Goal: Task Accomplishment & Management: Complete application form

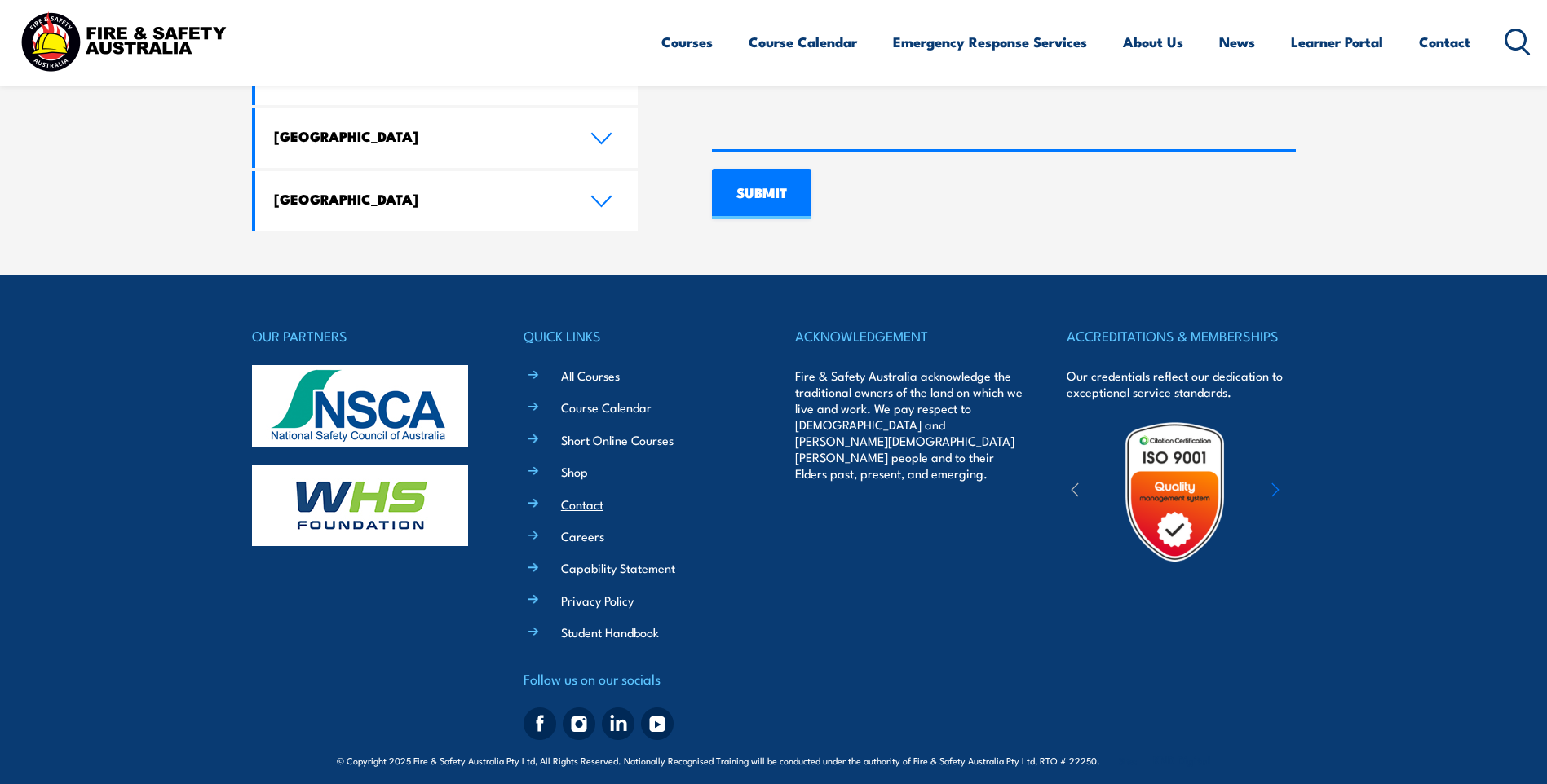
click at [575, 496] on link "Contact" at bounding box center [582, 504] width 43 height 17
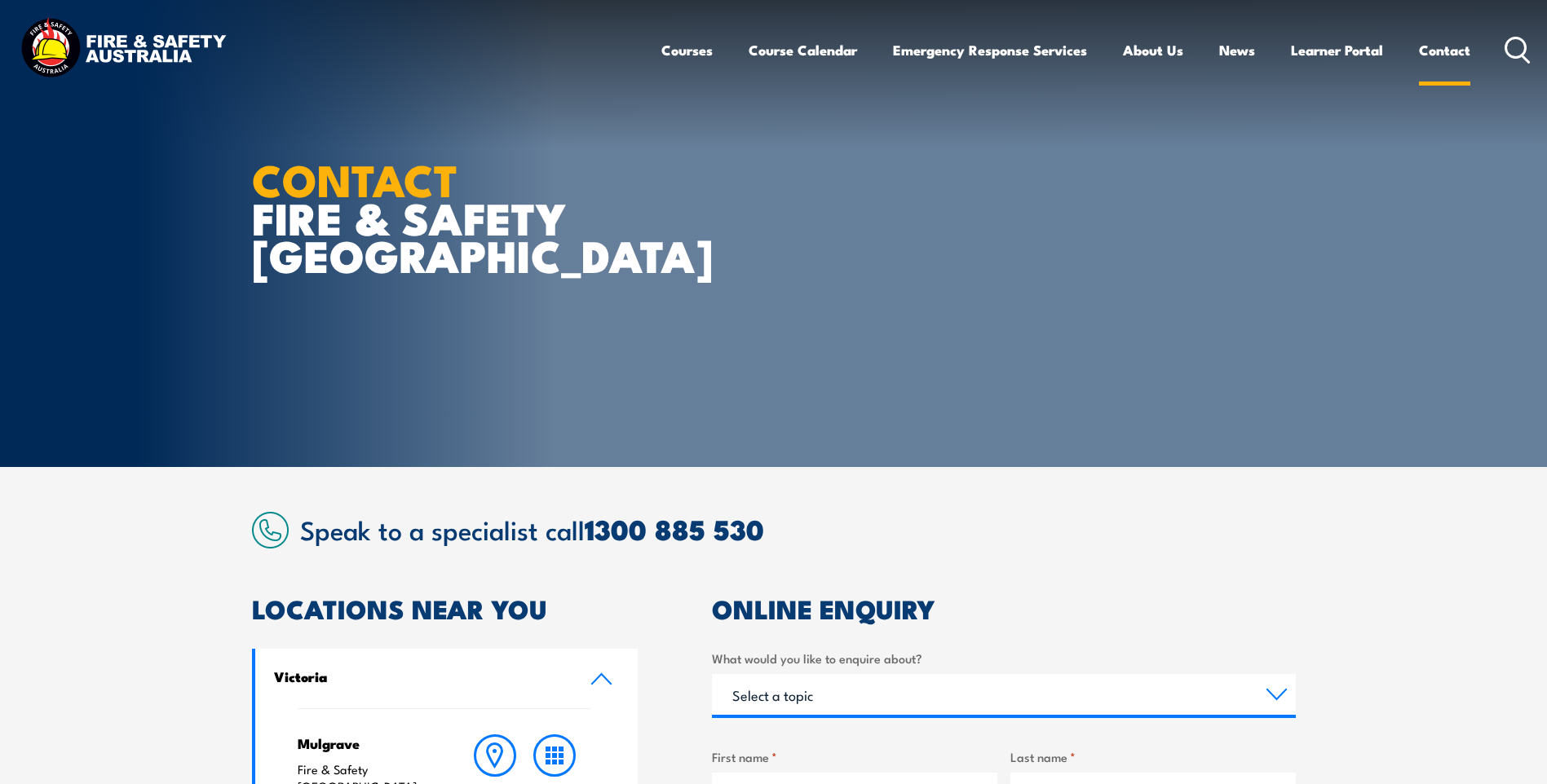
click at [1439, 50] on link "Contact" at bounding box center [1445, 50] width 51 height 43
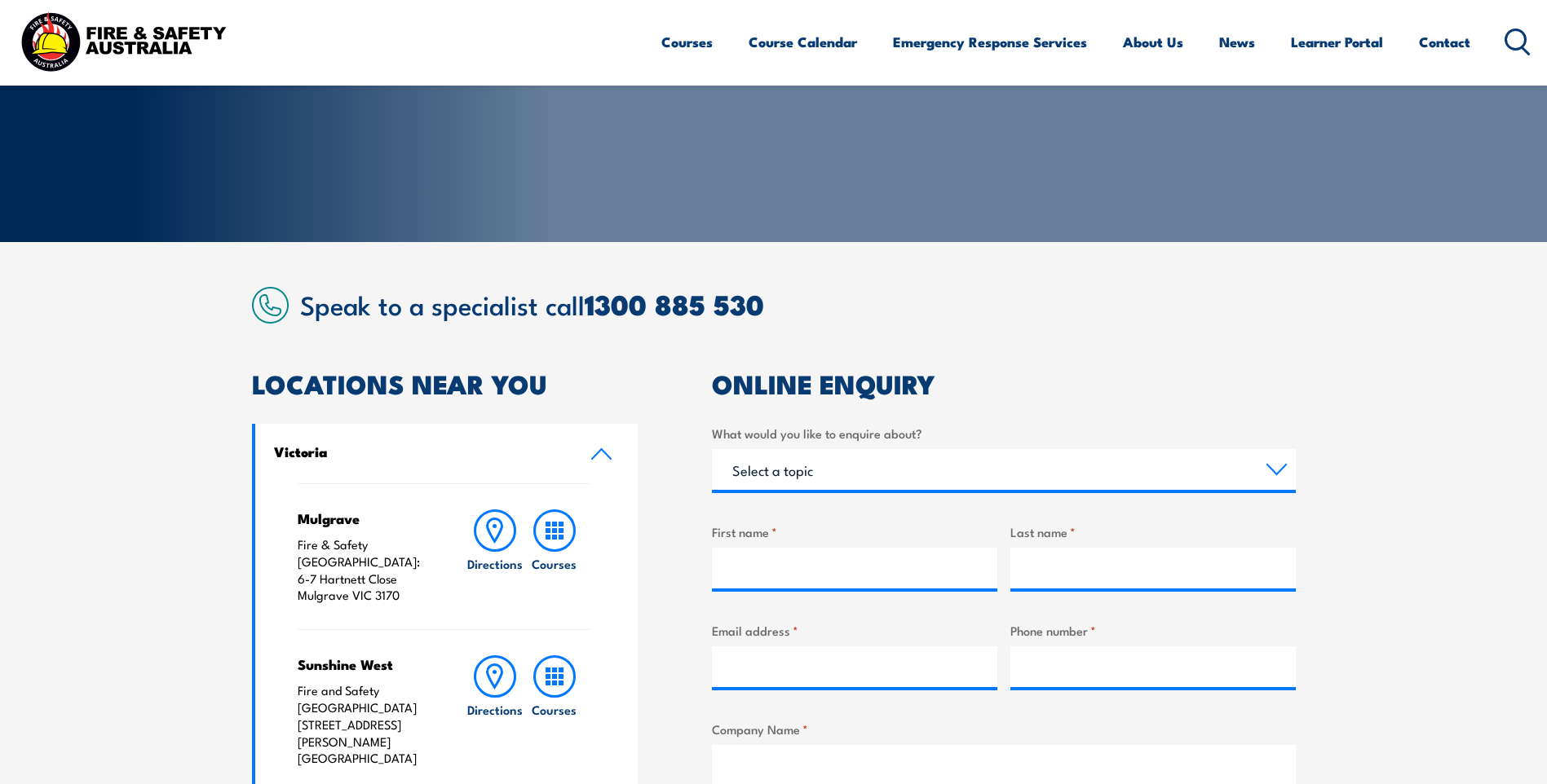
scroll to position [490, 0]
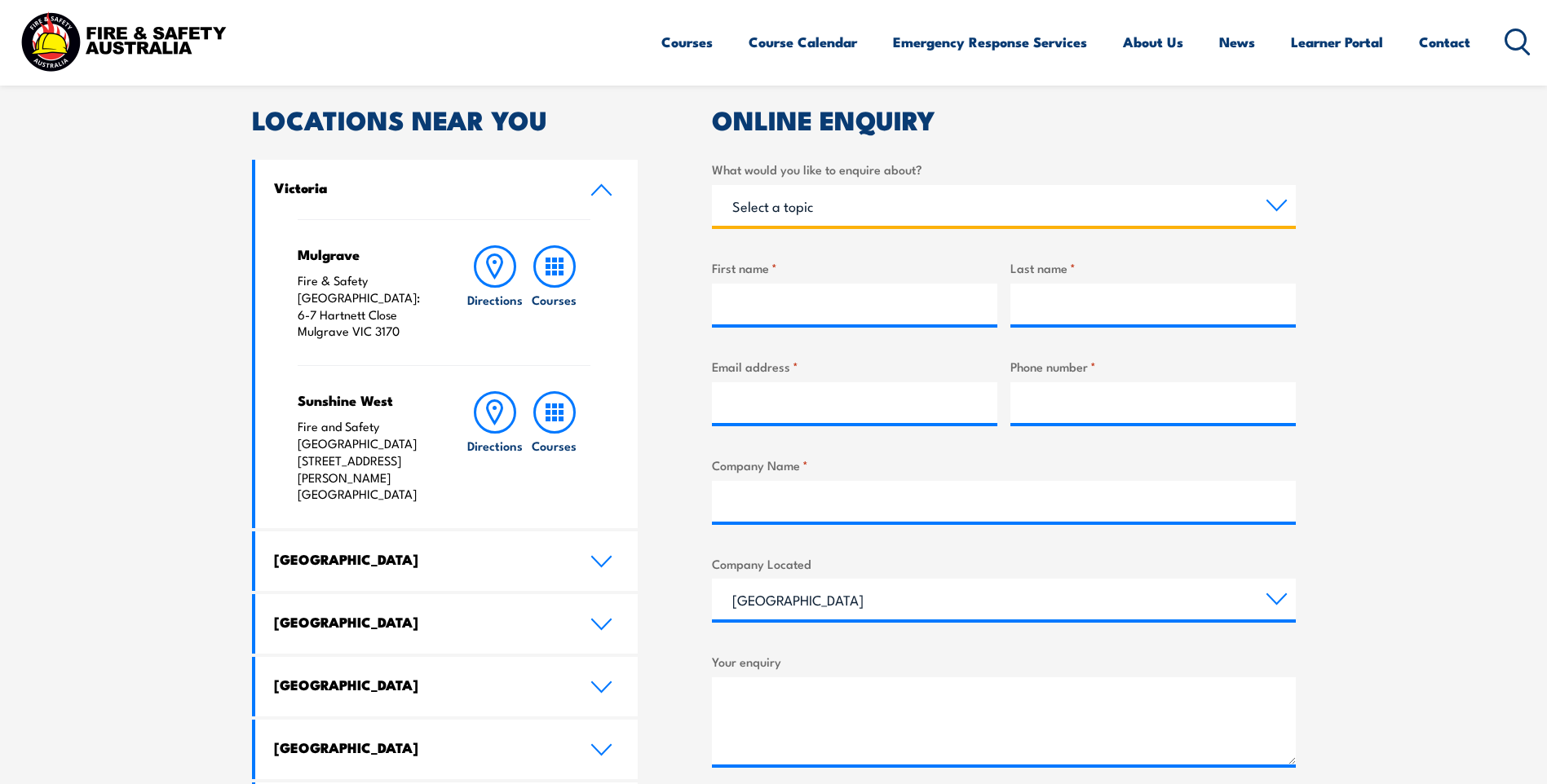
click at [820, 194] on select "Select a topic Training Emergency Response Services General Enquiry" at bounding box center [1004, 206] width 584 height 41
select select "General Enquiry"
click at [712, 185] on select "Select a topic Training Emergency Response Services General Enquiry" at bounding box center [1004, 206] width 584 height 41
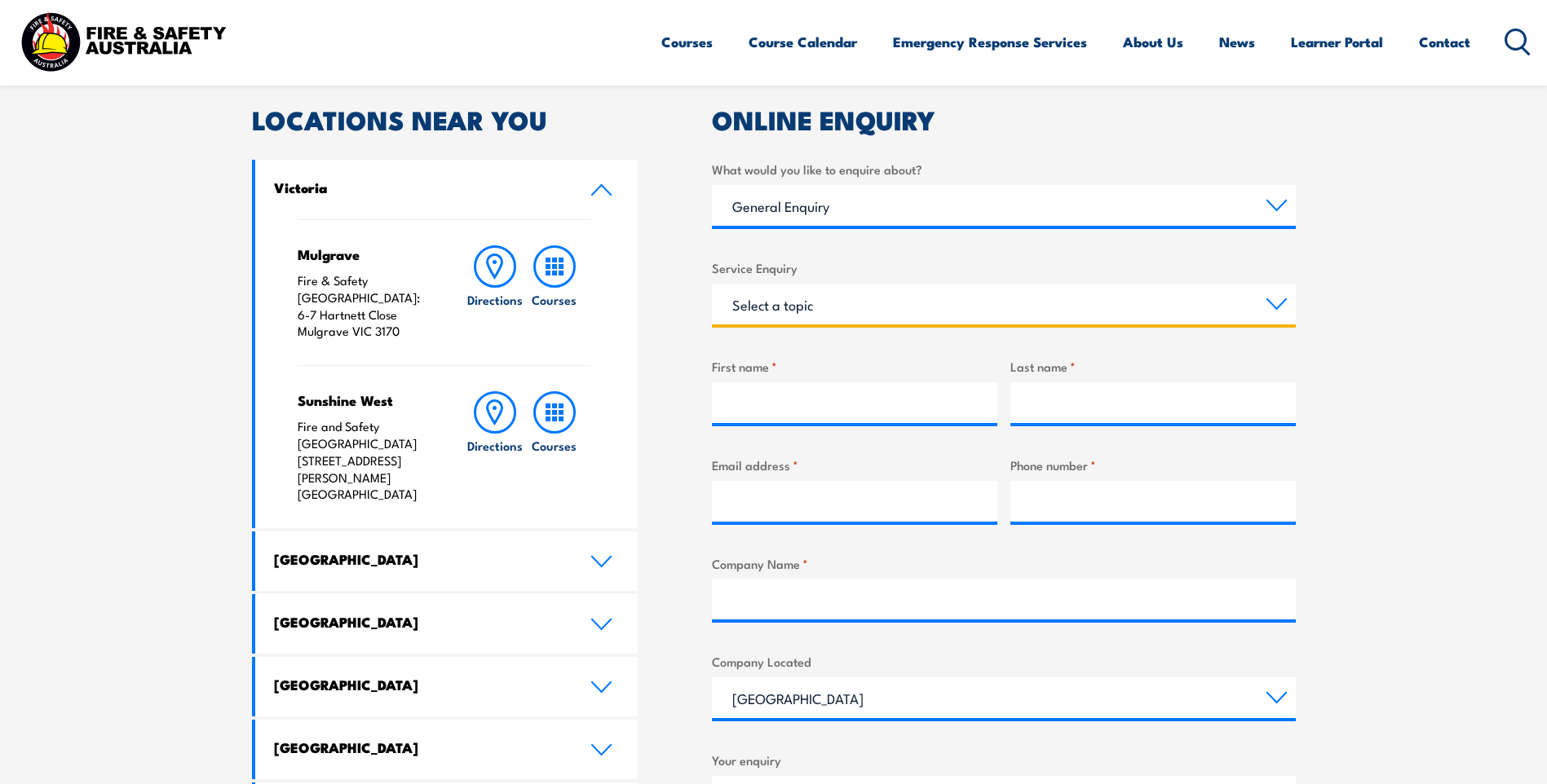
click at [800, 298] on select "Select a topic Assistance in completing an online enrolment booking Request a c…" at bounding box center [1004, 304] width 584 height 41
select select "Other"
click at [712, 284] on select "Select a topic Assistance in completing an online enrolment booking Request a c…" at bounding box center [1004, 304] width 584 height 41
click at [805, 401] on input "First name *" at bounding box center [855, 403] width 286 height 41
type input "Paige"
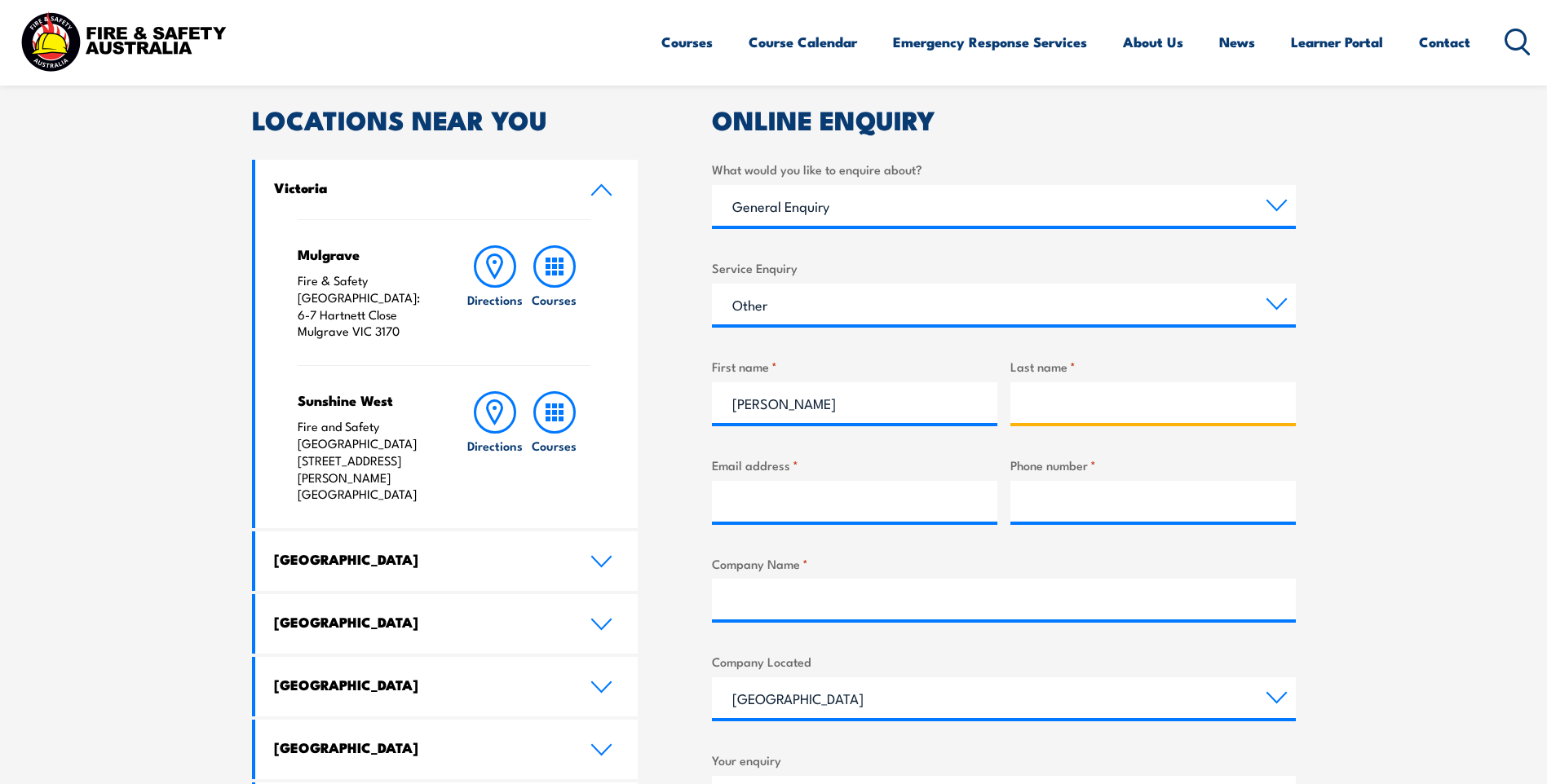
type input "Fabbro"
type input "paige.fabbro@hotmail.com"
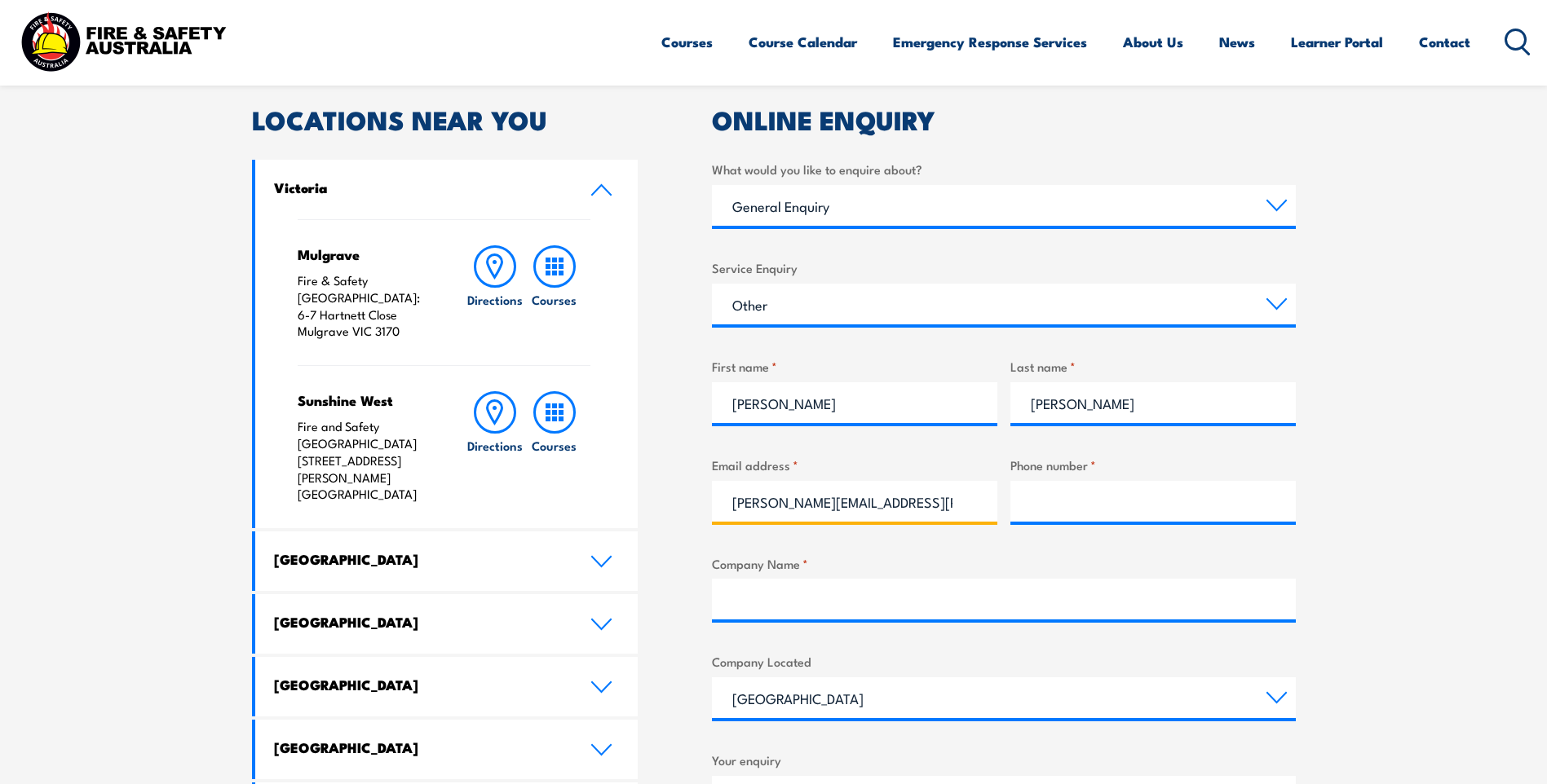
type input "0401609327"
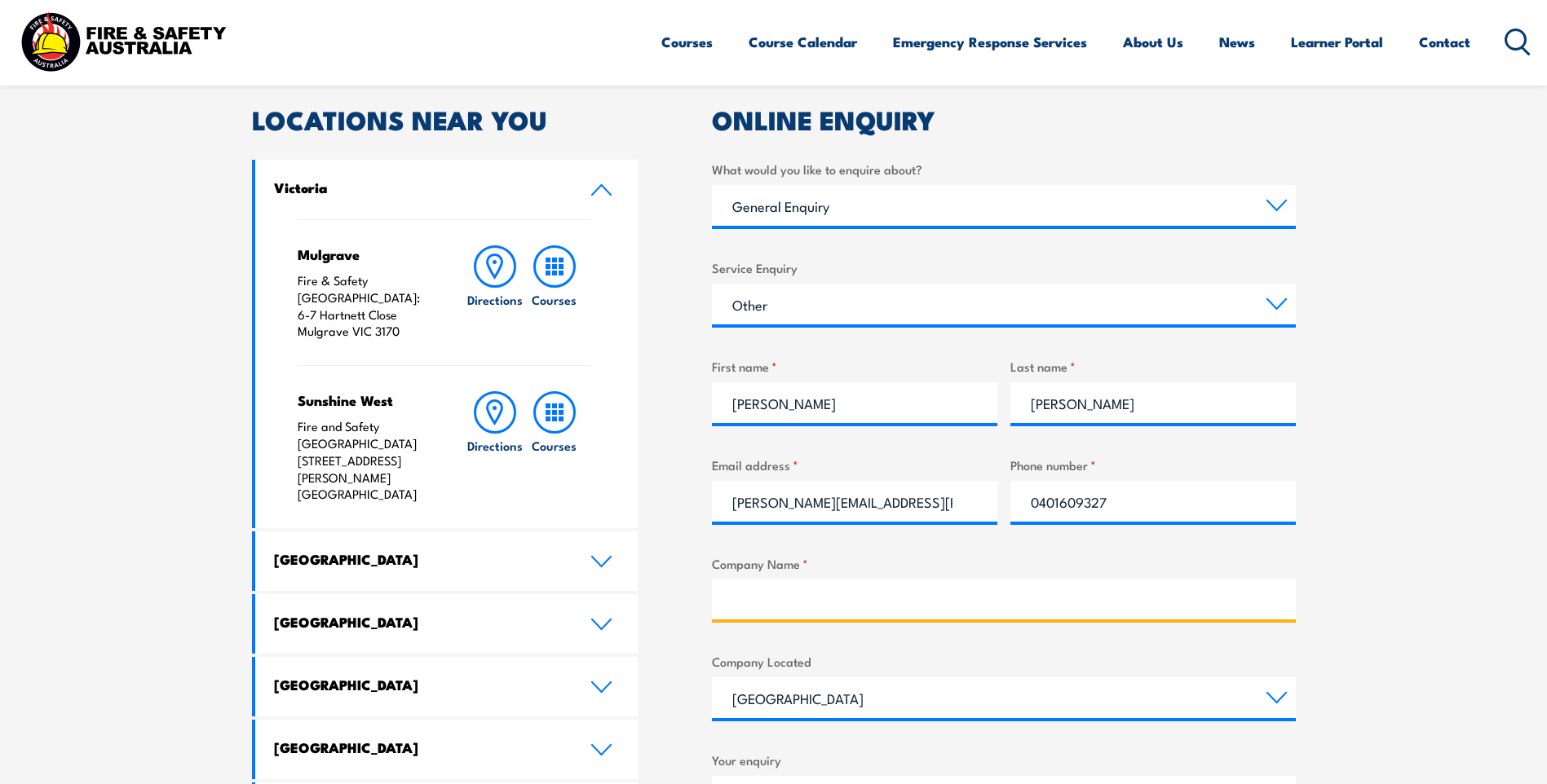
type input "Coronado Global"
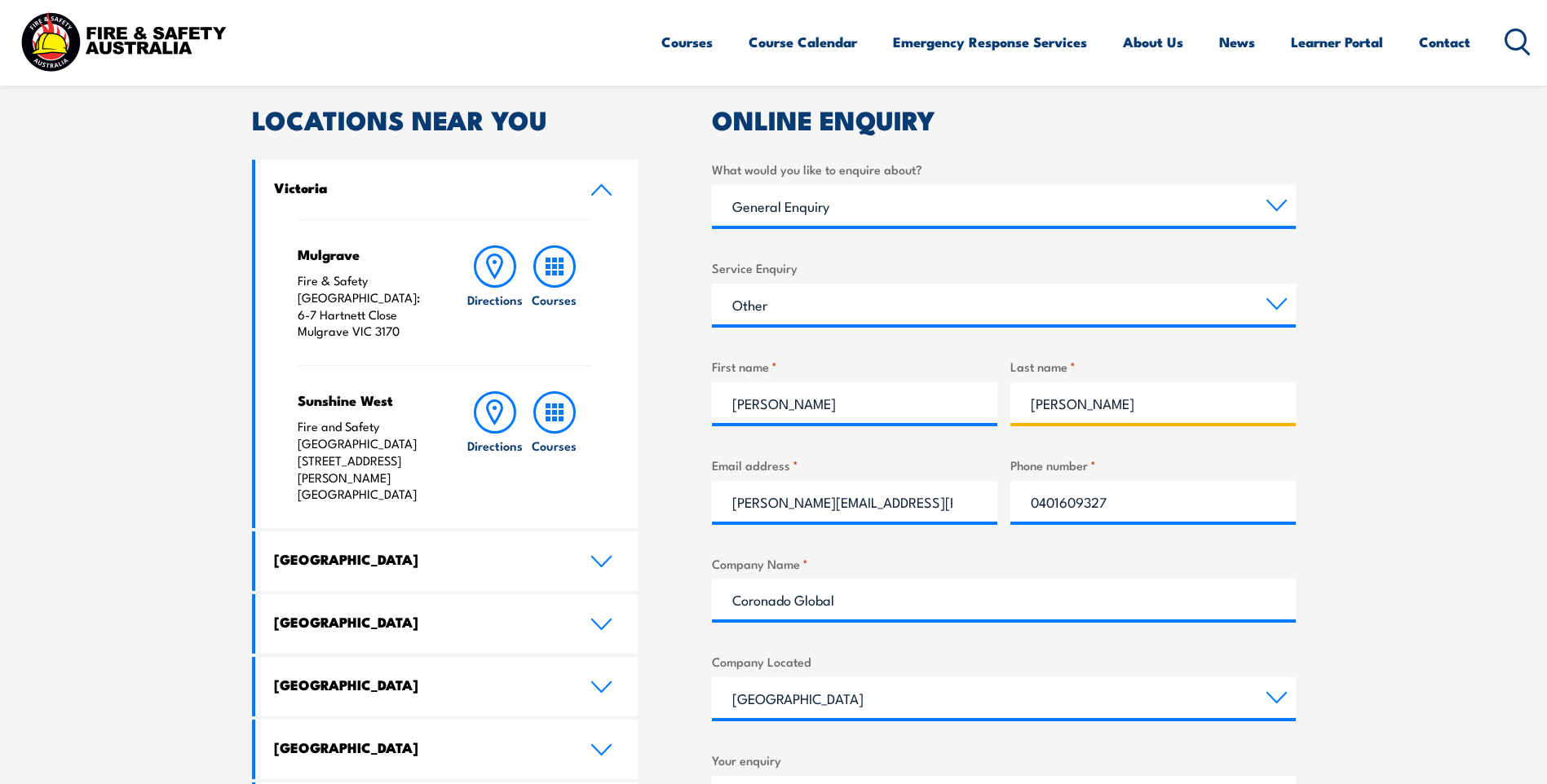
drag, startPoint x: 1110, startPoint y: 403, endPoint x: 1014, endPoint y: 417, distance: 97.0
click at [1014, 416] on input "Fabbro" at bounding box center [1153, 403] width 286 height 41
type input "Byrne"
drag, startPoint x: 937, startPoint y: 496, endPoint x: 740, endPoint y: 478, distance: 197.8
click at [740, 478] on div "Email address * paige.fabbro@hotmail.com" at bounding box center [855, 489] width 286 height 66
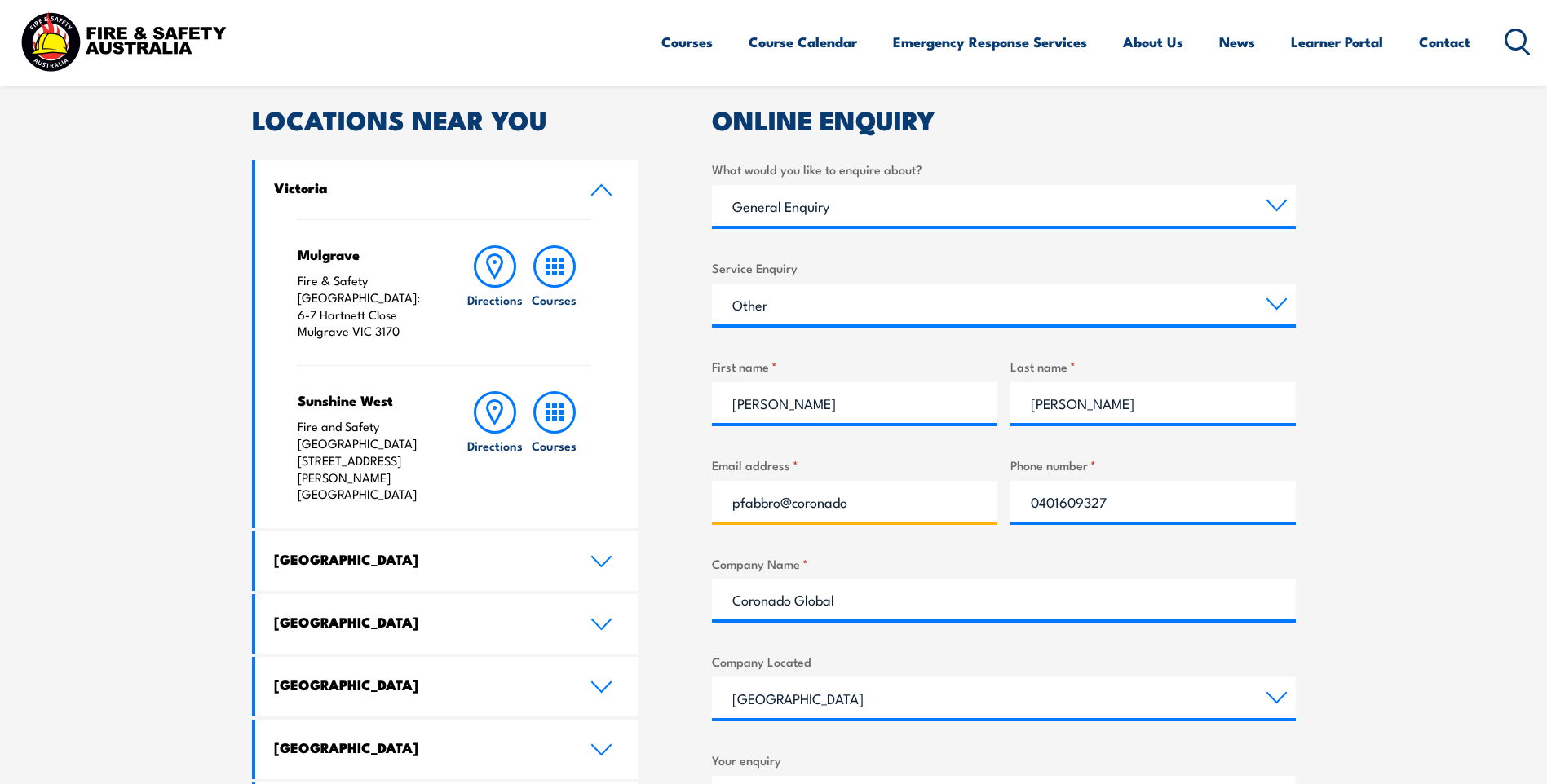
type input "pfabbro@coronadoglobal.com"
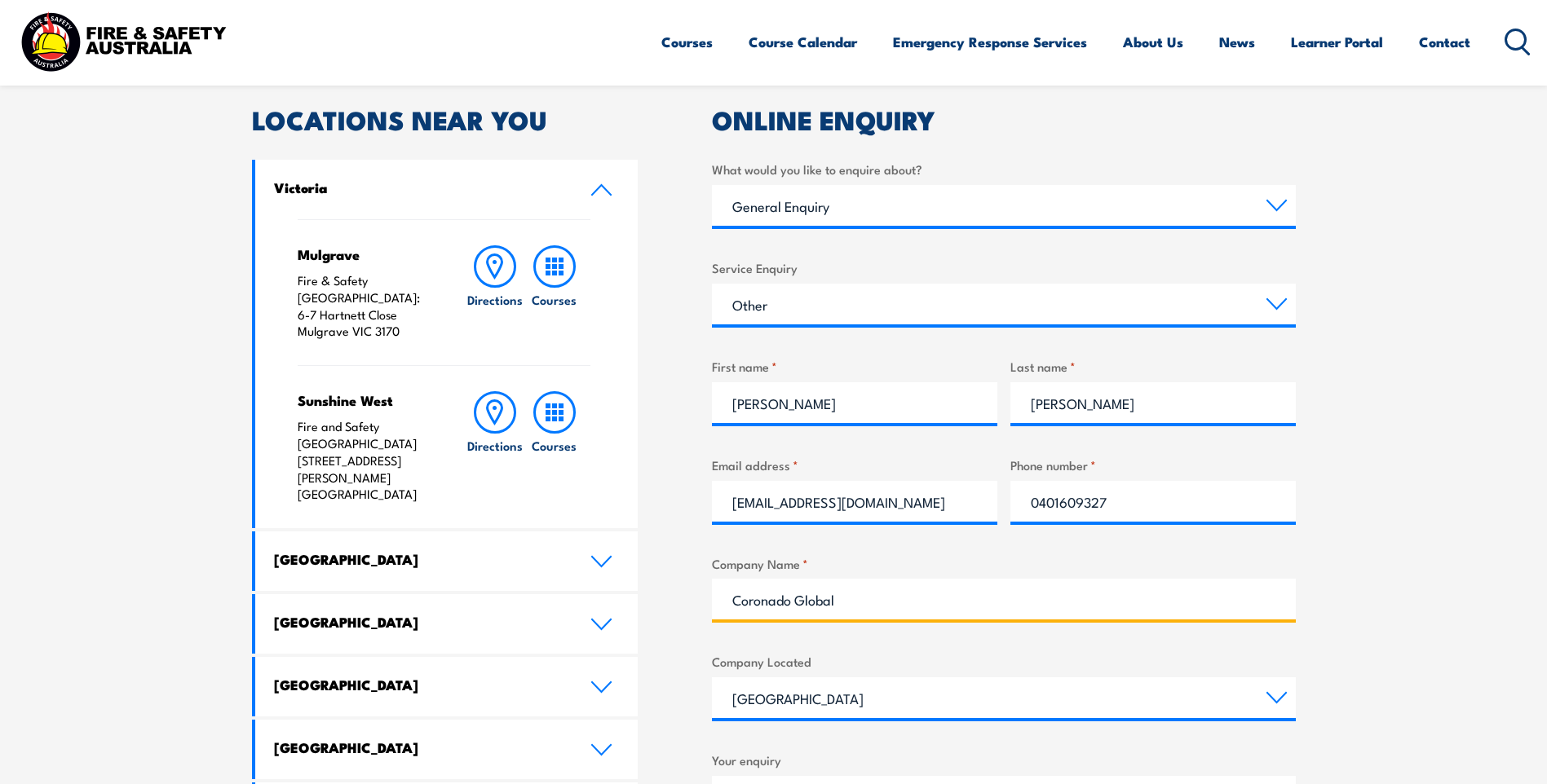
click at [874, 587] on input "Coronado Global" at bounding box center [1004, 600] width 584 height 41
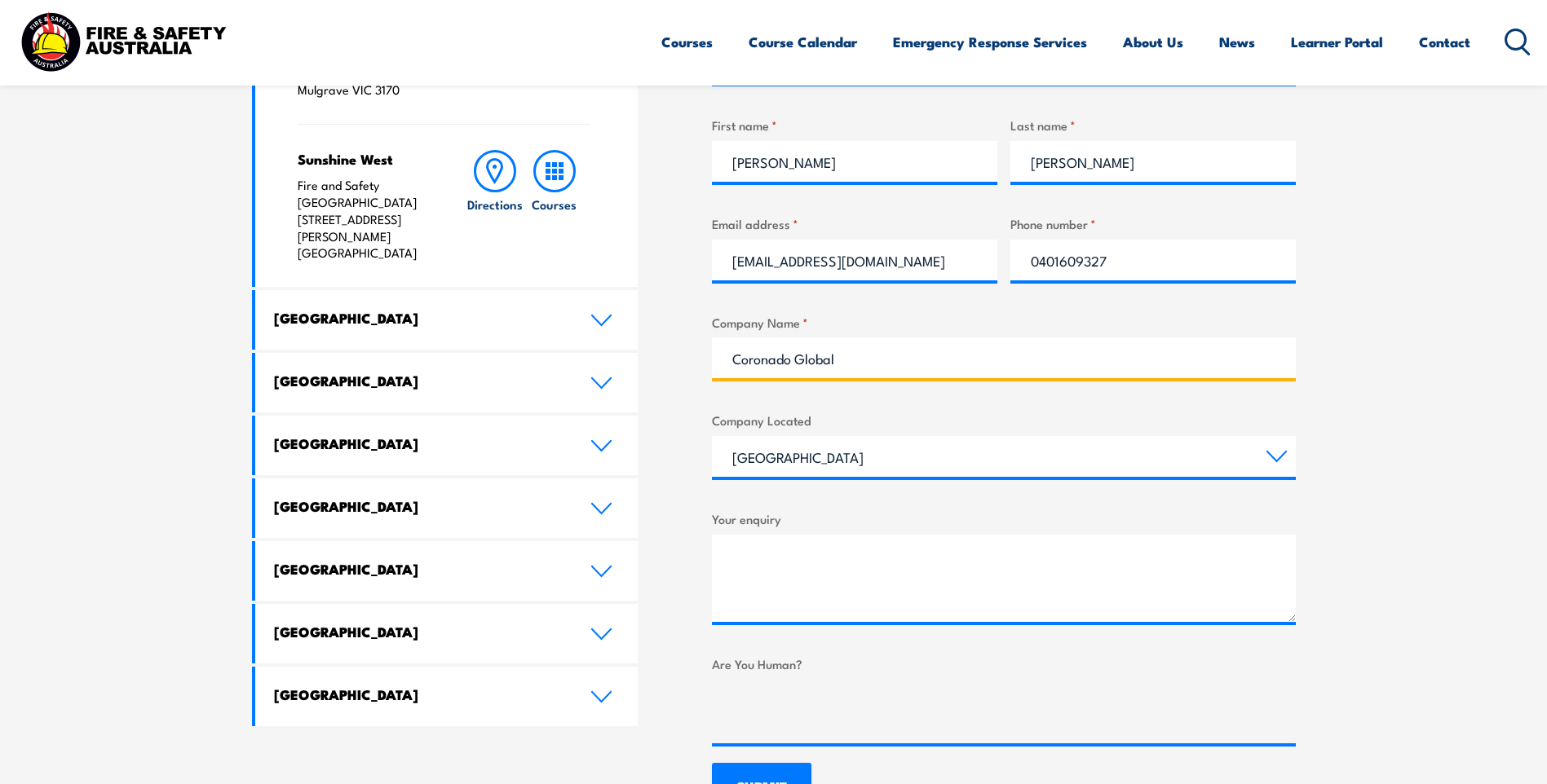
scroll to position [815, 0]
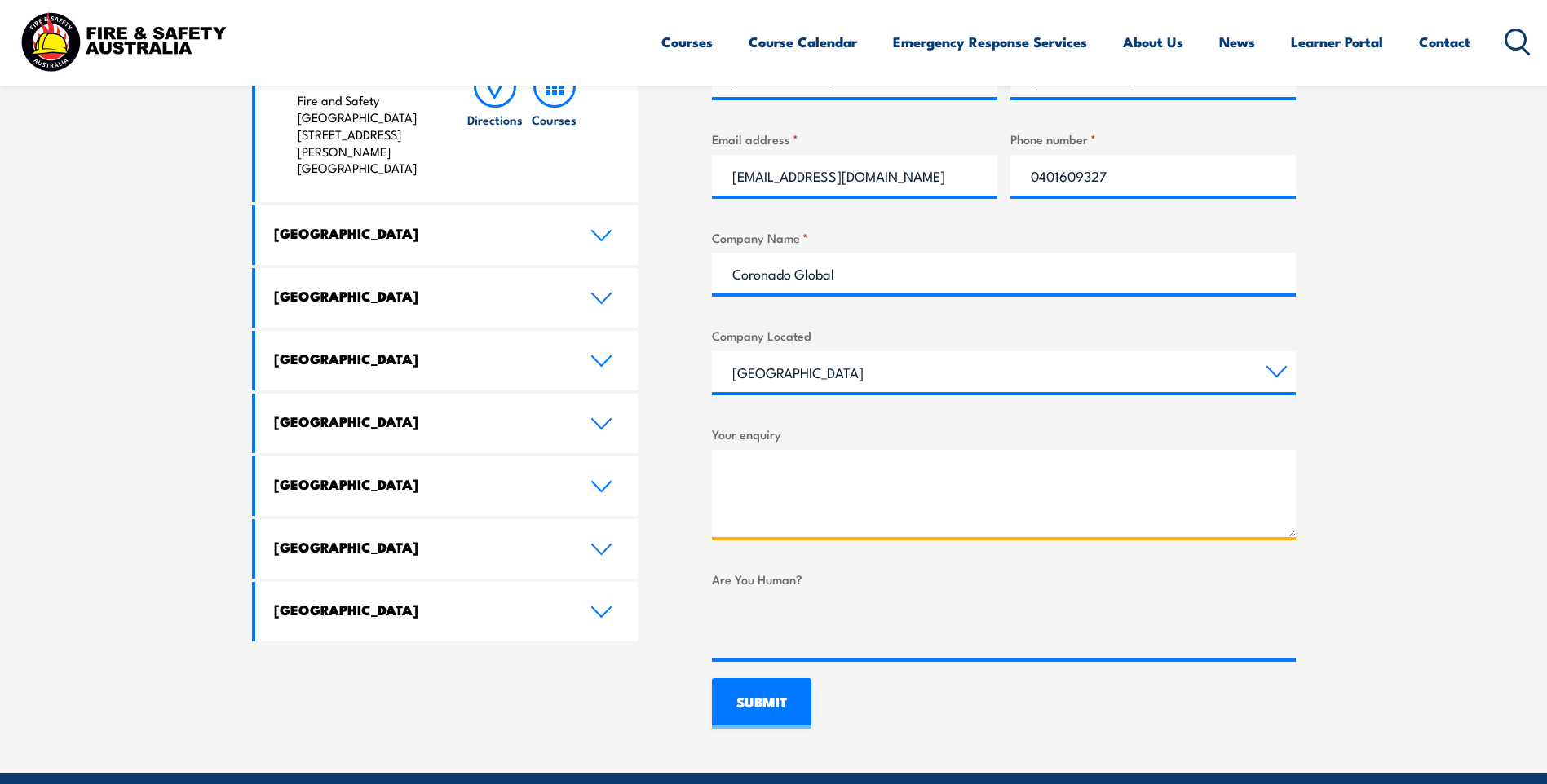
click at [912, 489] on textarea "Your enquiry" at bounding box center [1004, 493] width 584 height 87
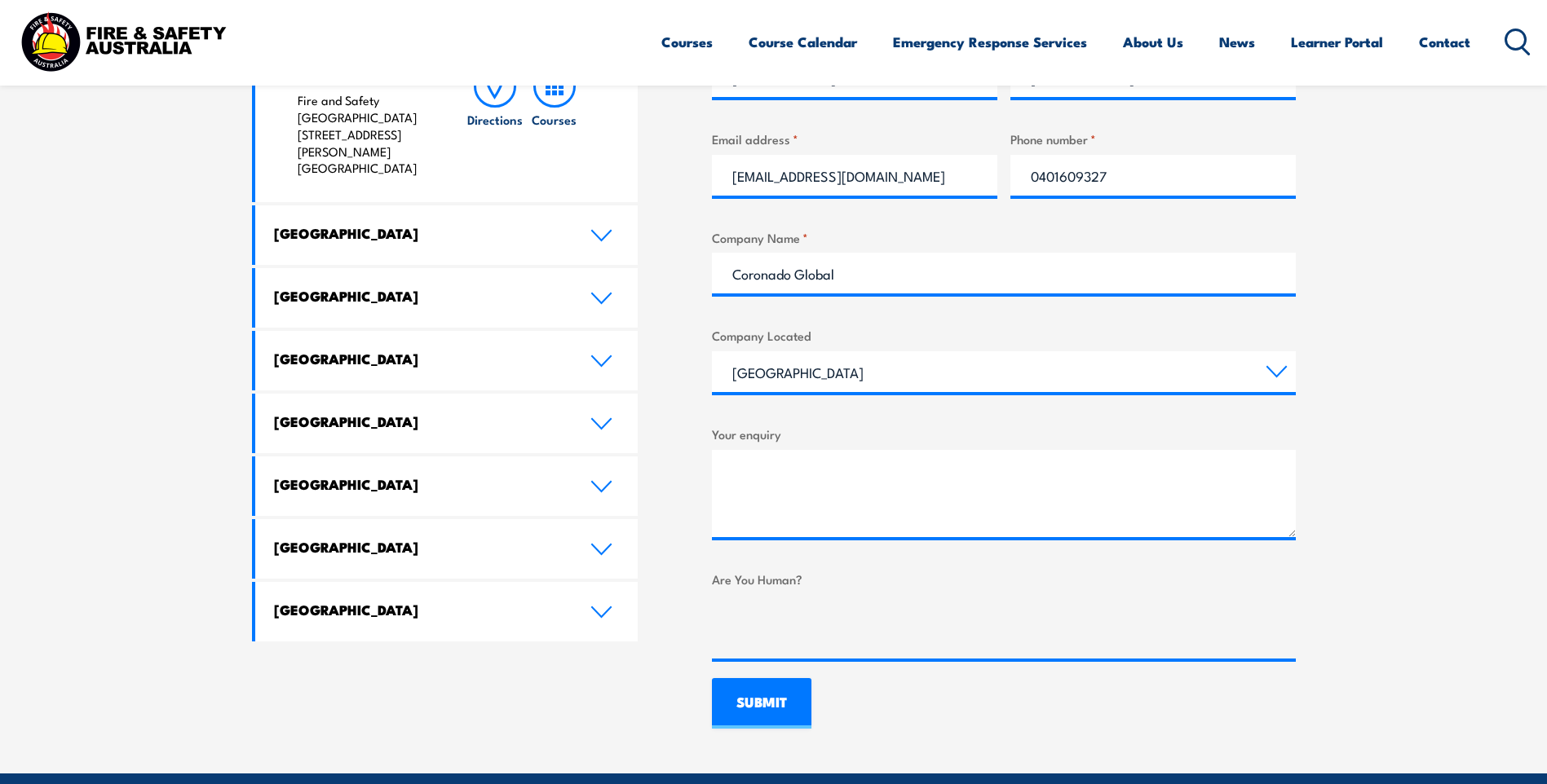
drag, startPoint x: 923, startPoint y: 440, endPoint x: 920, endPoint y: 450, distance: 10.4
click at [923, 440] on label "Your enquiry" at bounding box center [1004, 434] width 584 height 19
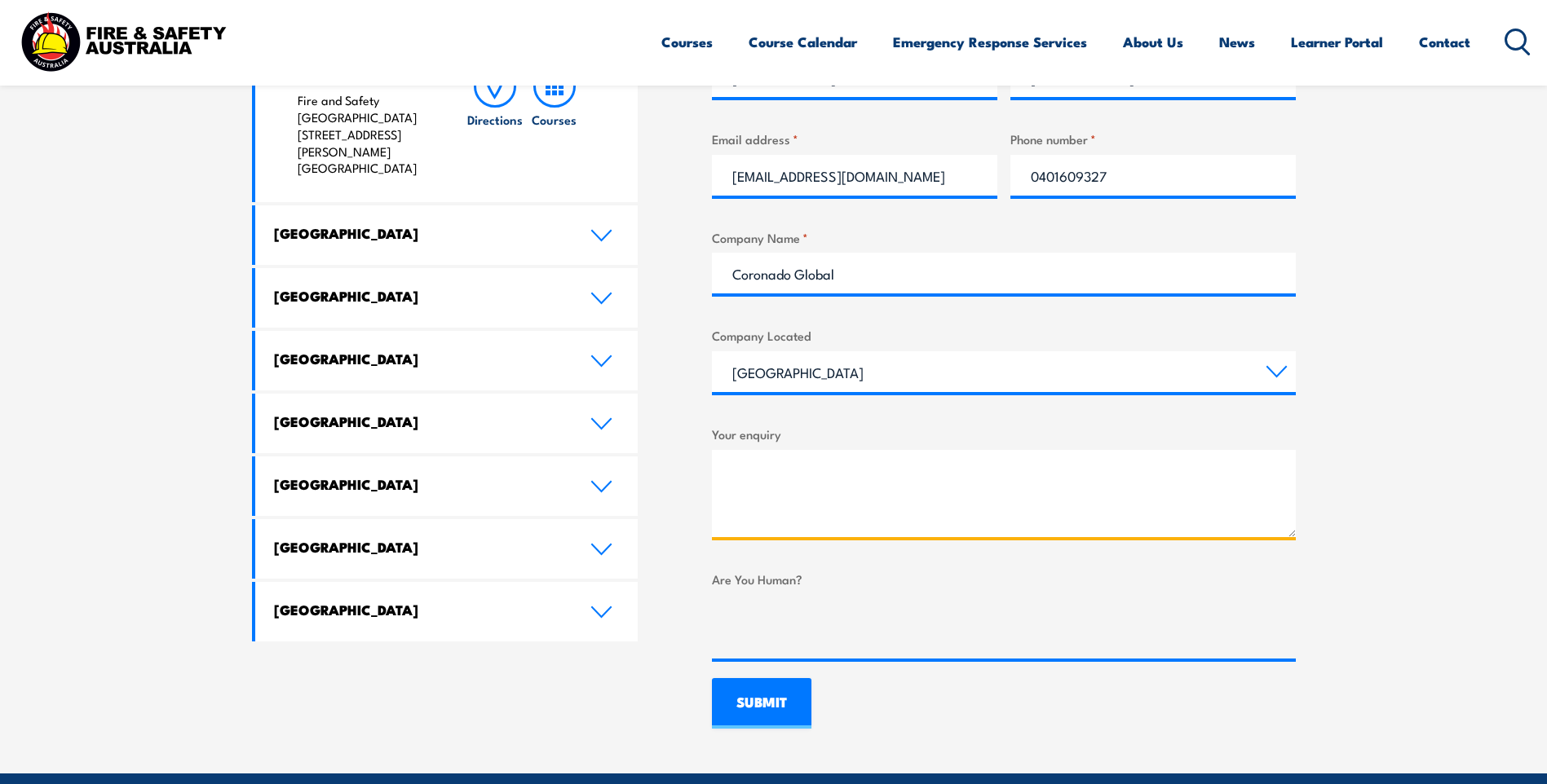
click at [923, 450] on textarea "Your enquiry" at bounding box center [1004, 493] width 584 height 87
click at [891, 480] on textarea "Your enquiry" at bounding box center [1004, 493] width 584 height 87
type textarea "Wanting a quote for x3 Emergency Response Guidebooks 2024/2025."
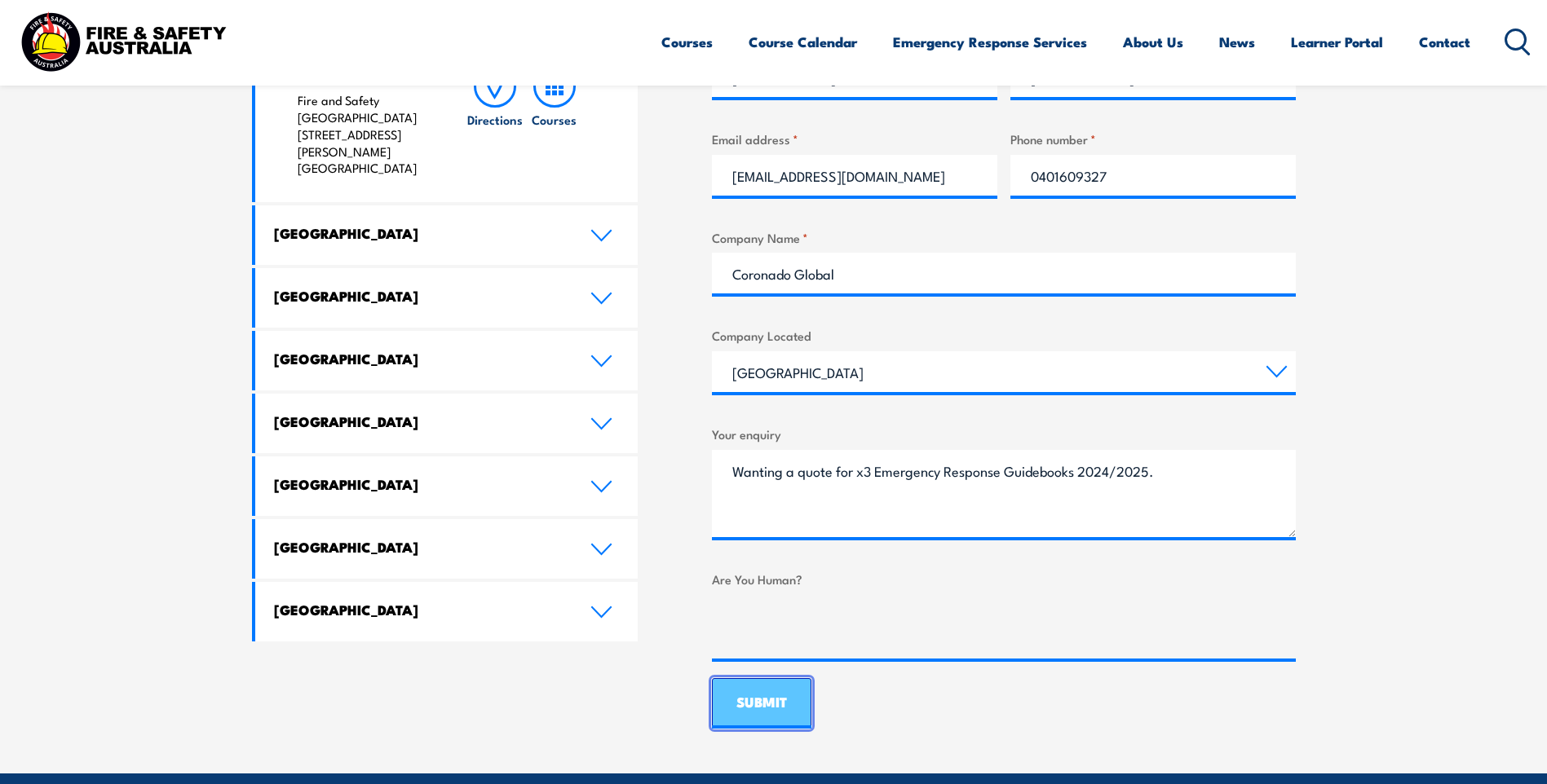
click at [755, 722] on input "SUBMIT" at bounding box center [762, 703] width 99 height 51
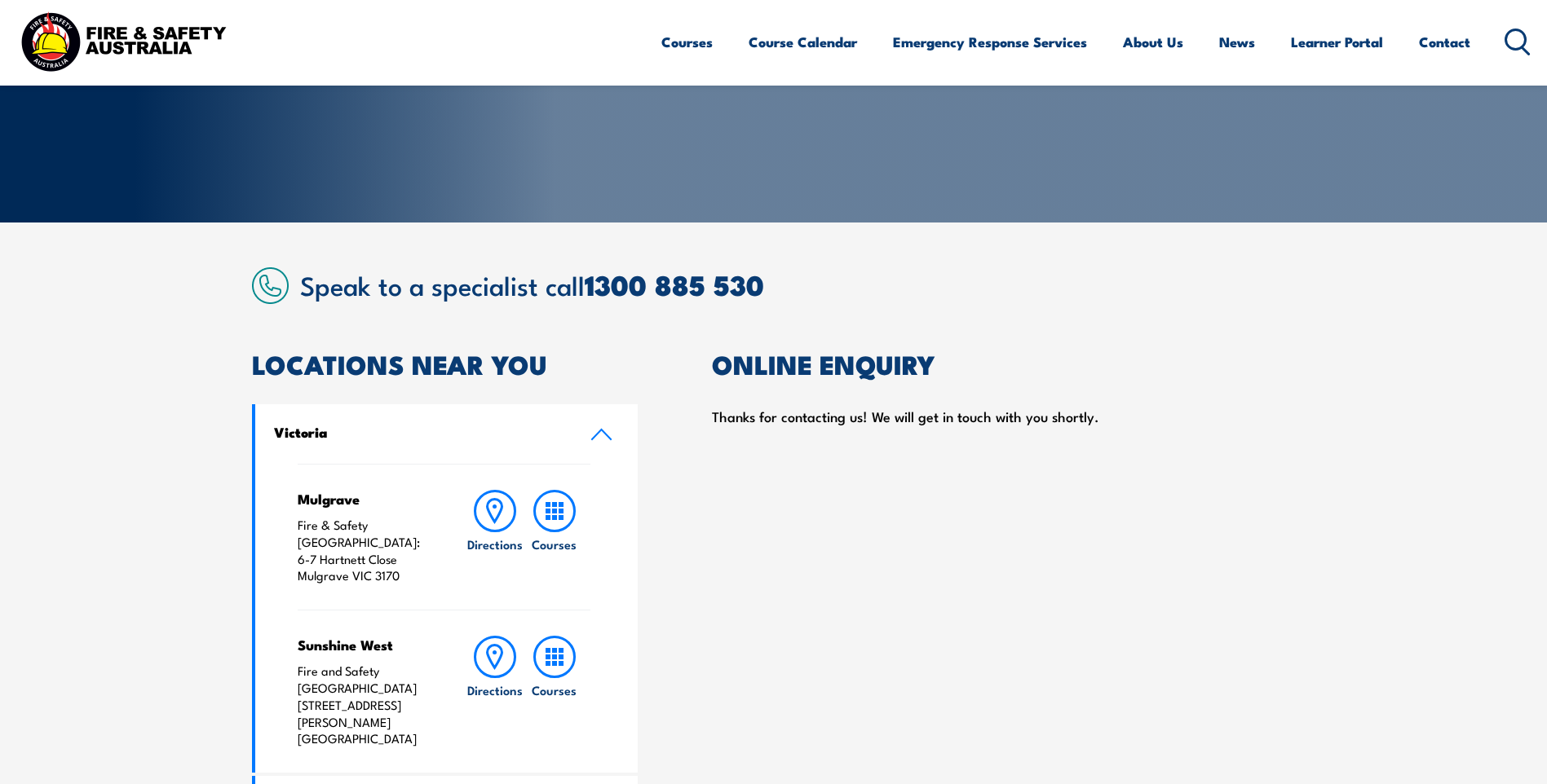
scroll to position [163, 0]
